Goal: Task Accomplishment & Management: Manage account settings

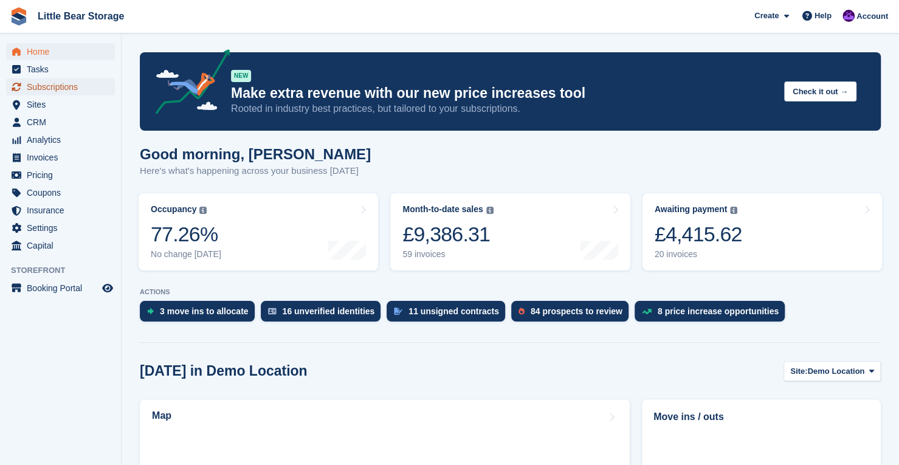
click at [66, 84] on span "Subscriptions" at bounding box center [63, 86] width 73 height 17
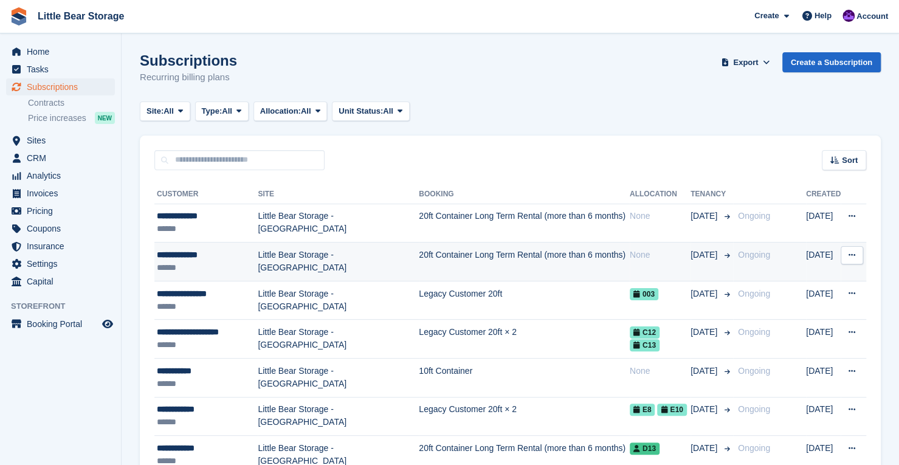
click at [419, 258] on td "20ft Container Long Term Rental (more than 6 months)" at bounding box center [524, 262] width 211 height 39
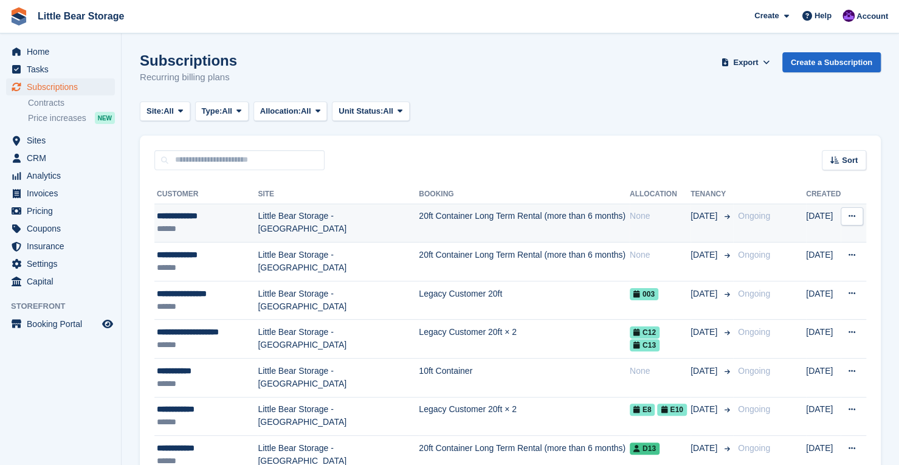
click at [291, 228] on td "Little Bear Storage - [GEOGRAPHIC_DATA]" at bounding box center [338, 223] width 161 height 39
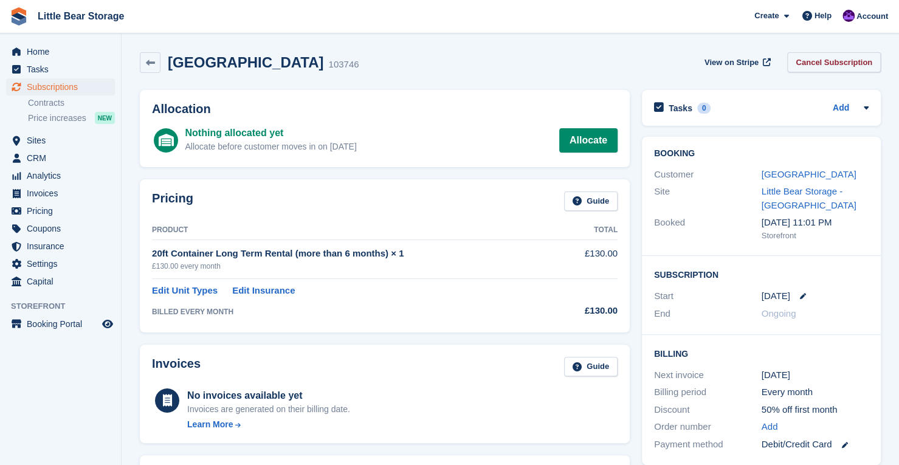
click at [839, 64] on link "Cancel Subscription" at bounding box center [834, 62] width 94 height 20
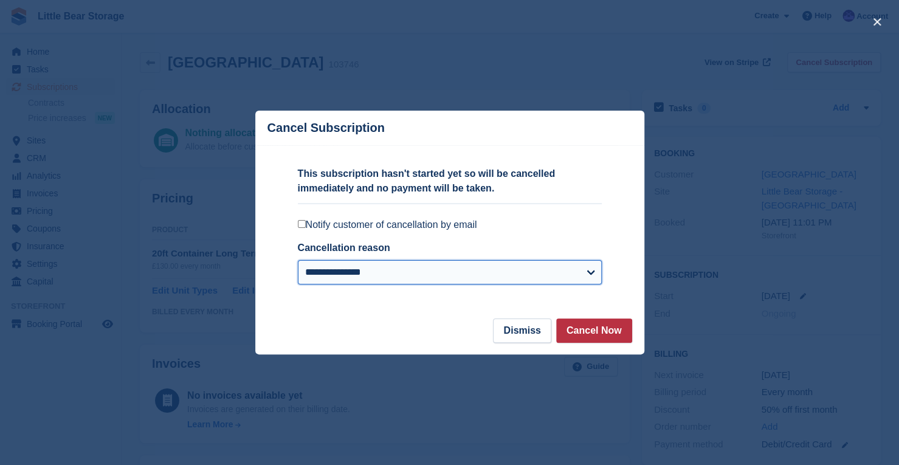
click at [466, 264] on select "**********" at bounding box center [450, 272] width 304 height 24
select select "*****"
click at [298, 261] on select "**********" at bounding box center [450, 272] width 304 height 24
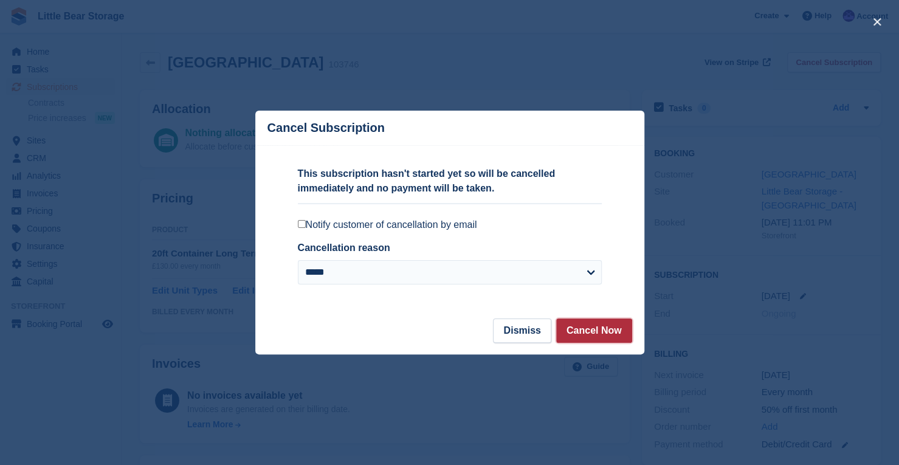
click at [604, 328] on button "Cancel Now" at bounding box center [594, 330] width 76 height 24
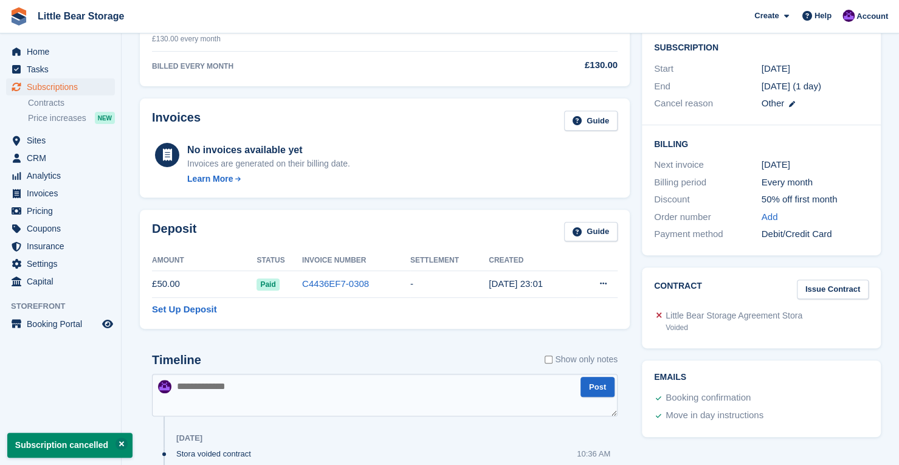
scroll to position [227, 0]
click at [327, 286] on link "C4436EF7-0308" at bounding box center [335, 285] width 67 height 10
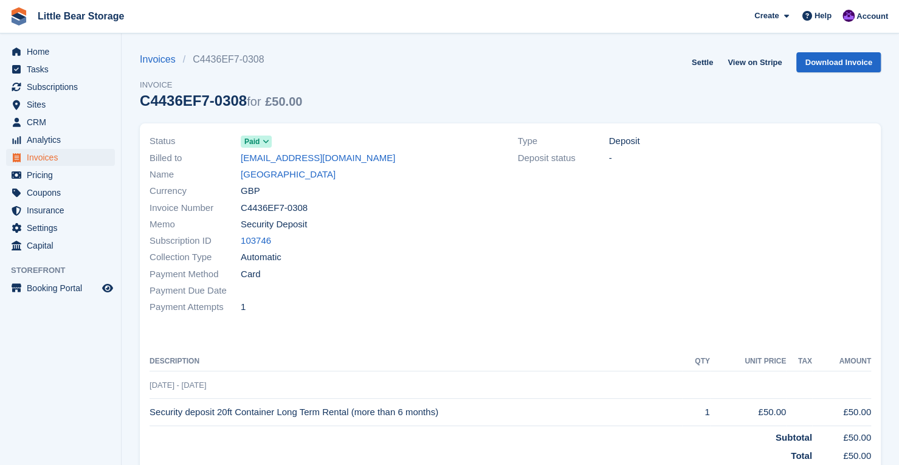
click at [264, 143] on icon at bounding box center [266, 141] width 7 height 7
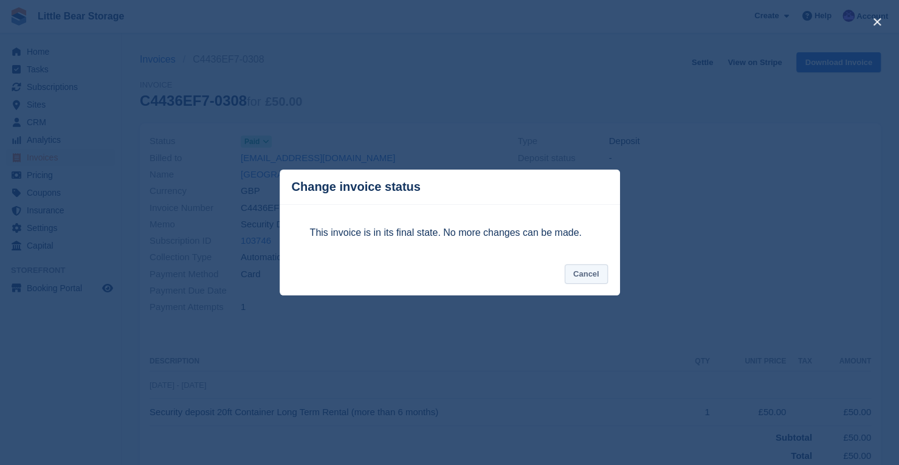
click at [590, 278] on button "Cancel" at bounding box center [586, 274] width 43 height 20
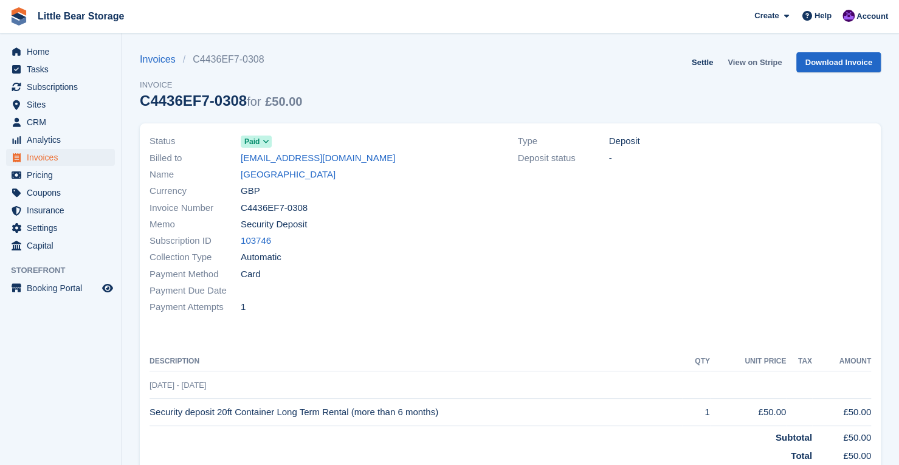
click at [766, 64] on link "View on Stripe" at bounding box center [755, 62] width 64 height 20
click at [65, 150] on span "Invoices" at bounding box center [63, 157] width 73 height 17
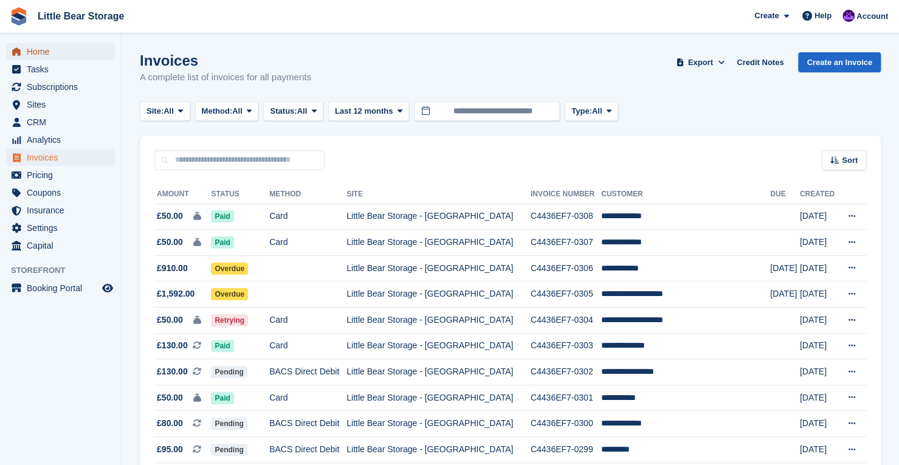
click at [42, 57] on span "Home" at bounding box center [63, 51] width 73 height 17
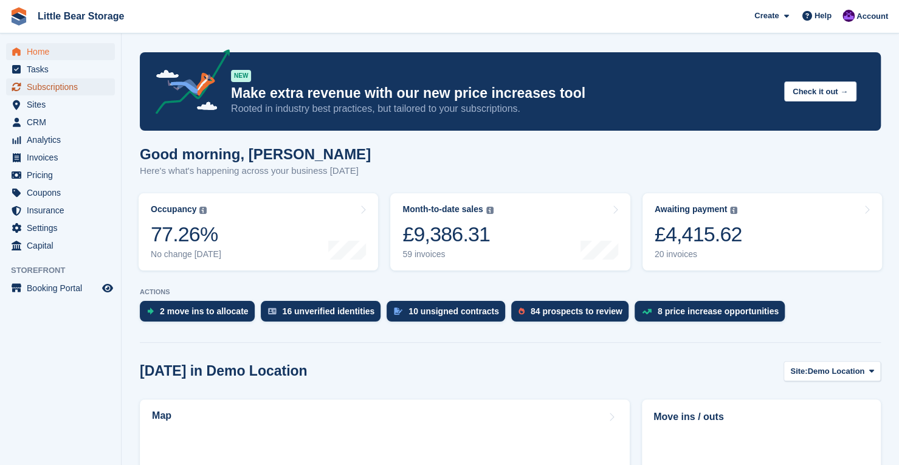
click at [79, 89] on span "Subscriptions" at bounding box center [63, 86] width 73 height 17
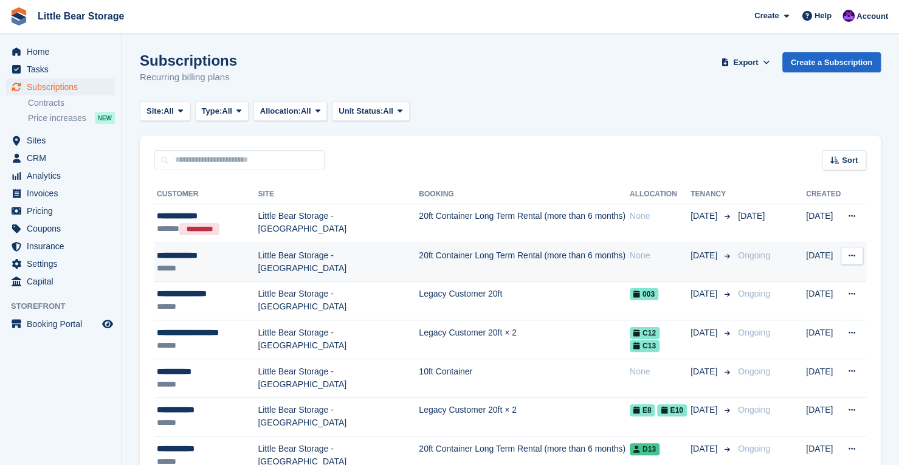
click at [359, 253] on td "Little Bear Storage - [GEOGRAPHIC_DATA]" at bounding box center [338, 262] width 161 height 39
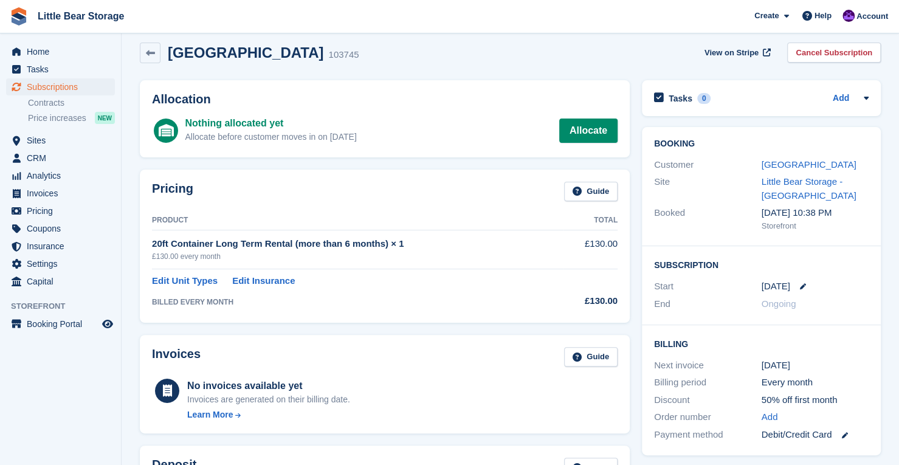
scroll to position [9, 0]
click at [863, 104] on icon at bounding box center [866, 99] width 10 height 10
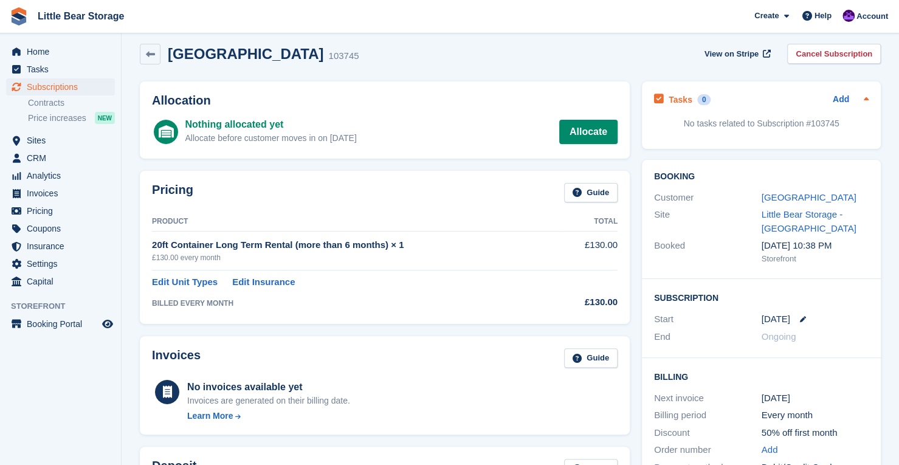
click at [862, 102] on icon at bounding box center [866, 99] width 10 height 10
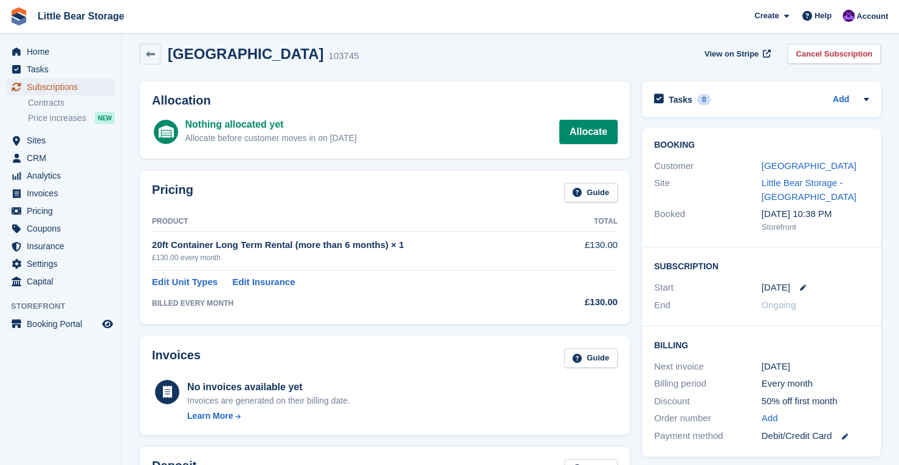
click at [69, 89] on span "Subscriptions" at bounding box center [63, 86] width 73 height 17
